Goal: Find specific page/section: Find specific page/section

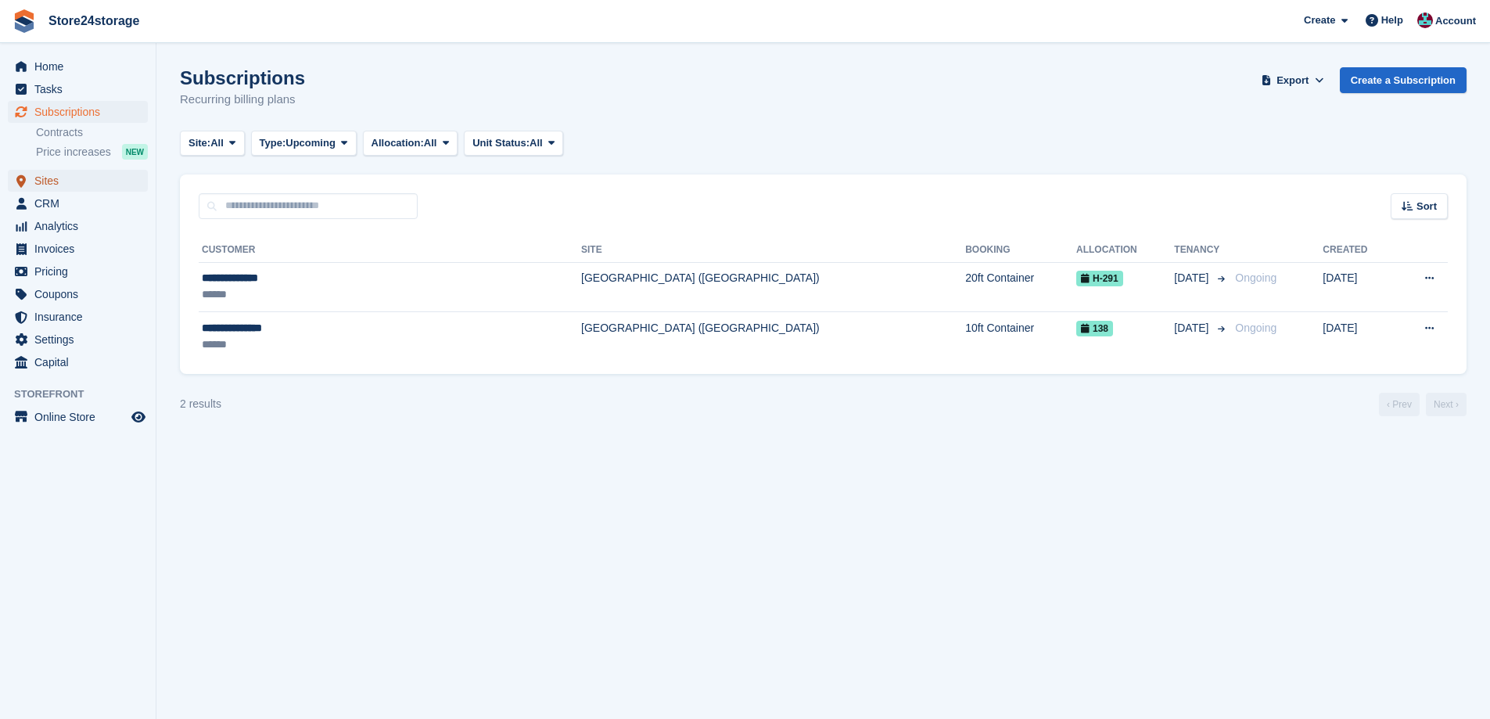
click at [110, 179] on span "Sites" at bounding box center [81, 181] width 94 height 22
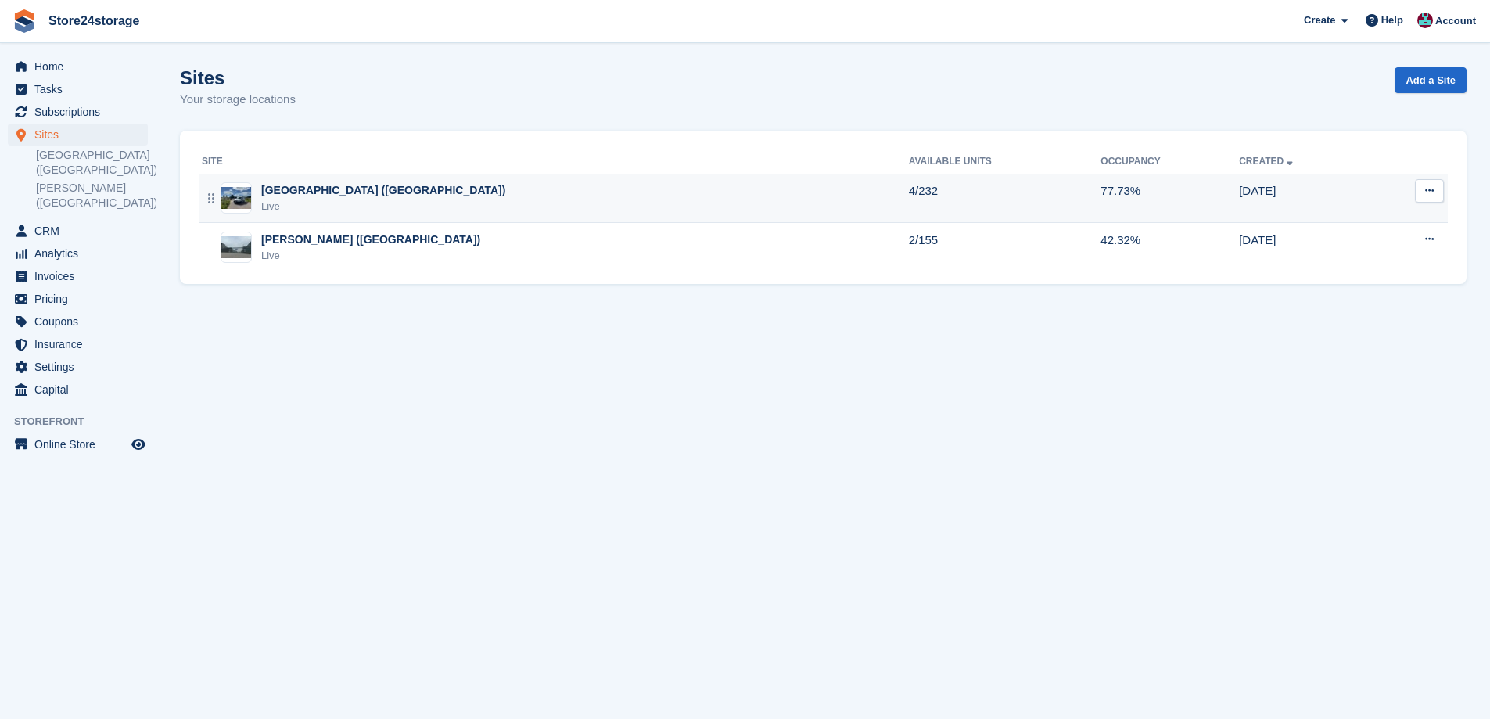
click at [319, 196] on div "[GEOGRAPHIC_DATA] ([GEOGRAPHIC_DATA])" at bounding box center [383, 190] width 244 height 16
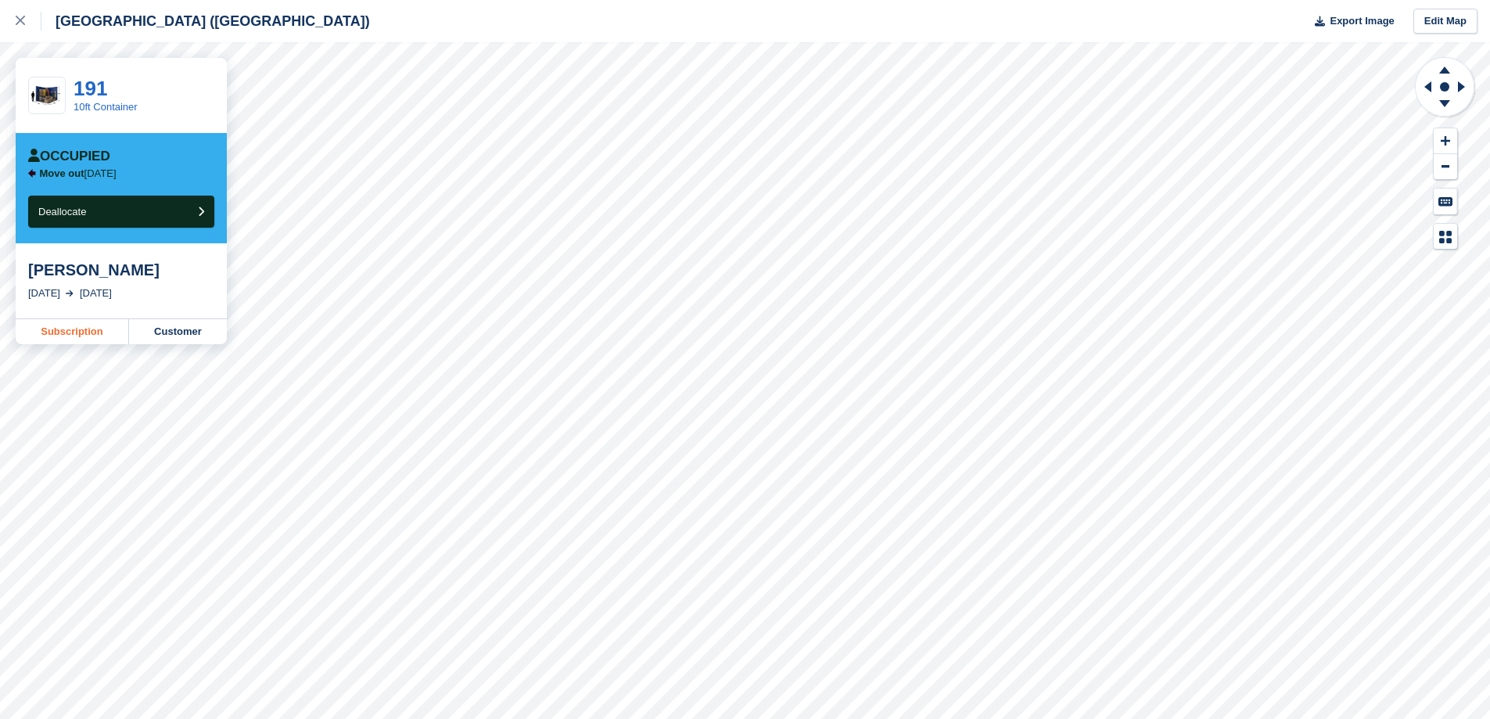
click at [63, 334] on link "Subscription" at bounding box center [72, 331] width 113 height 25
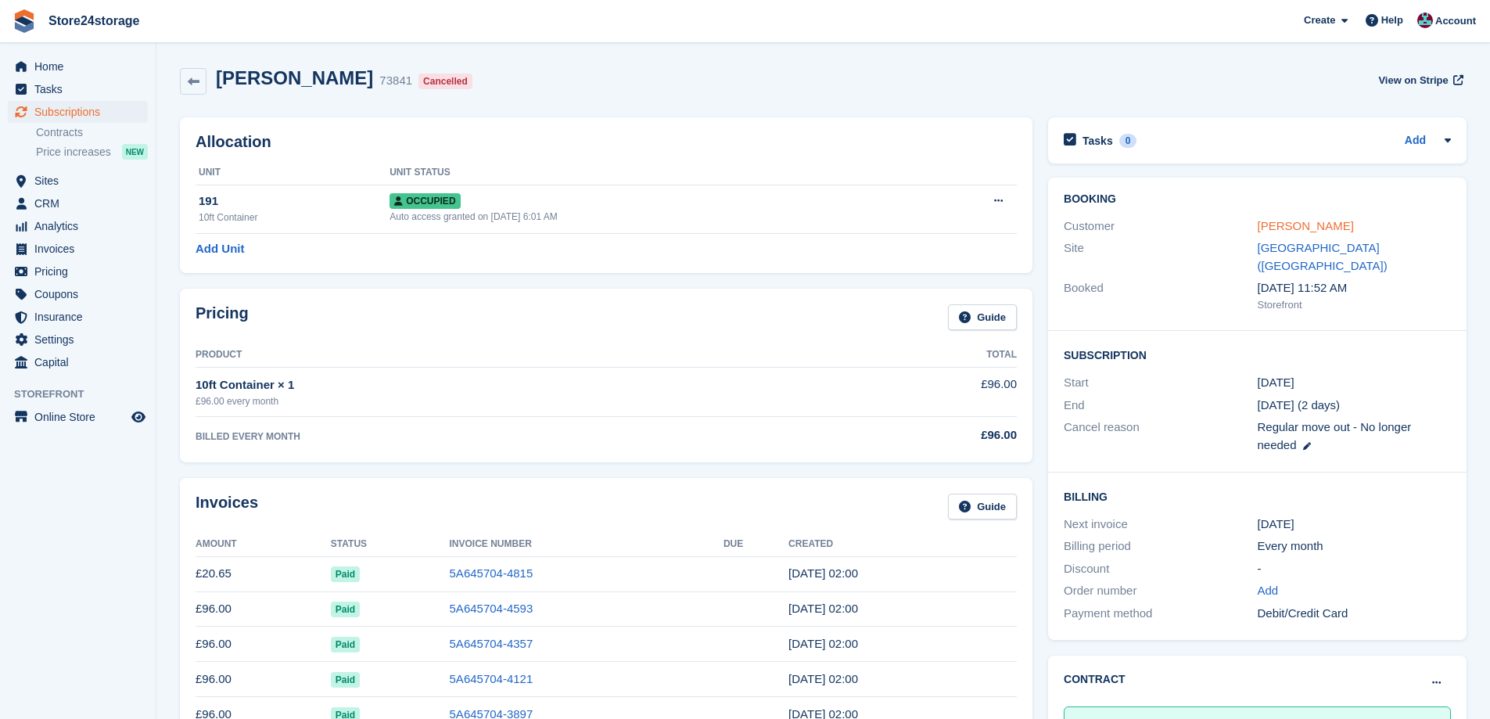
click at [1288, 222] on link "Brigitte Aphrodite" at bounding box center [1306, 225] width 96 height 13
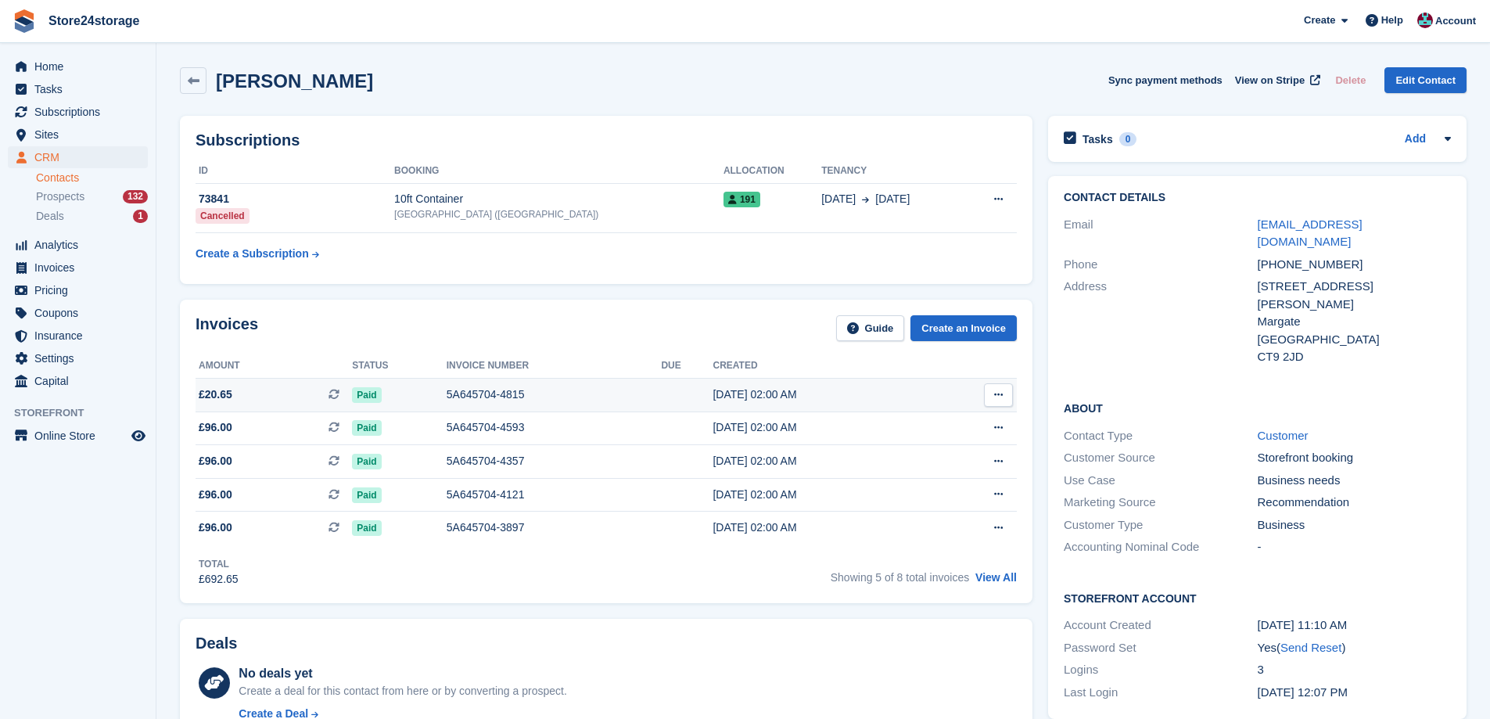
click at [1005, 393] on button at bounding box center [998, 394] width 29 height 23
click at [939, 444] on p "View on Stripe" at bounding box center [938, 448] width 136 height 25
